Goal: Task Accomplishment & Management: Manage account settings

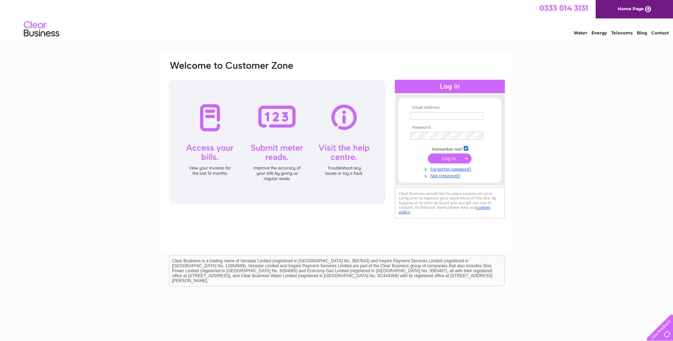
click at [423, 116] on input "text" at bounding box center [446, 116] width 73 height 8
type input "info@borderreiversracing.co.uk"
click at [450, 157] on input "submit" at bounding box center [450, 159] width 44 height 10
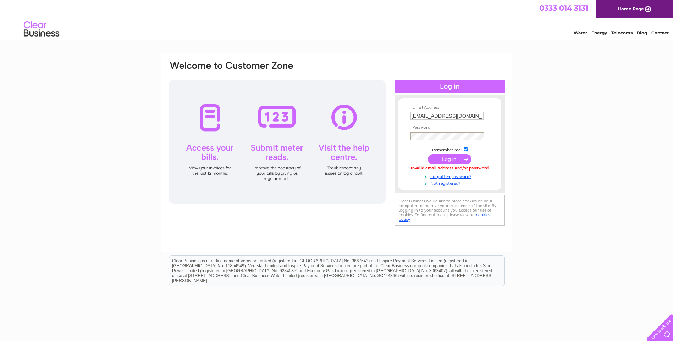
click at [428, 154] on input "submit" at bounding box center [450, 159] width 44 height 10
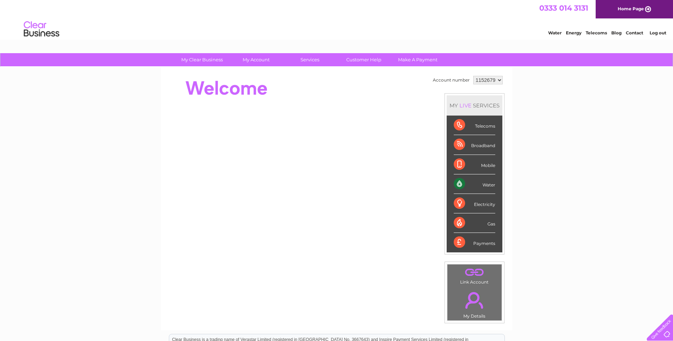
click at [457, 183] on div "Water" at bounding box center [474, 184] width 41 height 20
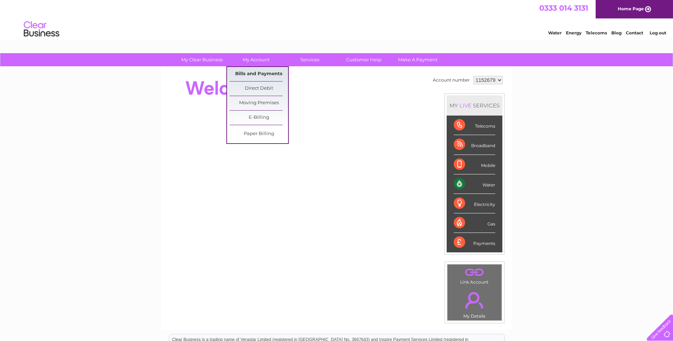
click at [259, 74] on link "Bills and Payments" at bounding box center [258, 74] width 59 height 14
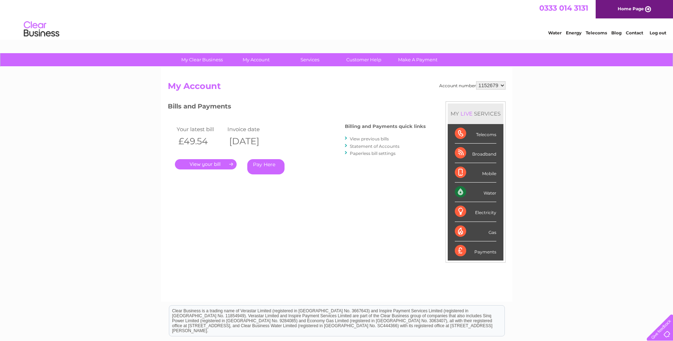
click at [214, 162] on link "." at bounding box center [206, 164] width 62 height 10
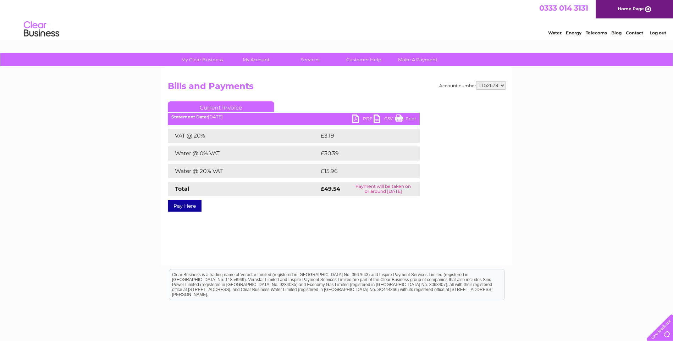
click at [359, 117] on link "PDF" at bounding box center [362, 120] width 21 height 10
click at [657, 34] on link "Log out" at bounding box center [657, 32] width 17 height 5
